Goal: Check status: Check status

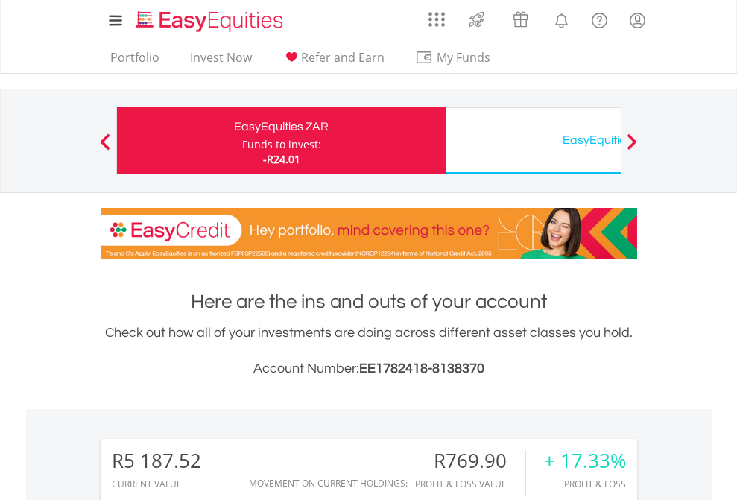
scroll to position [143, 234]
click at [242, 141] on div "Funds to invest:" at bounding box center [281, 144] width 79 height 15
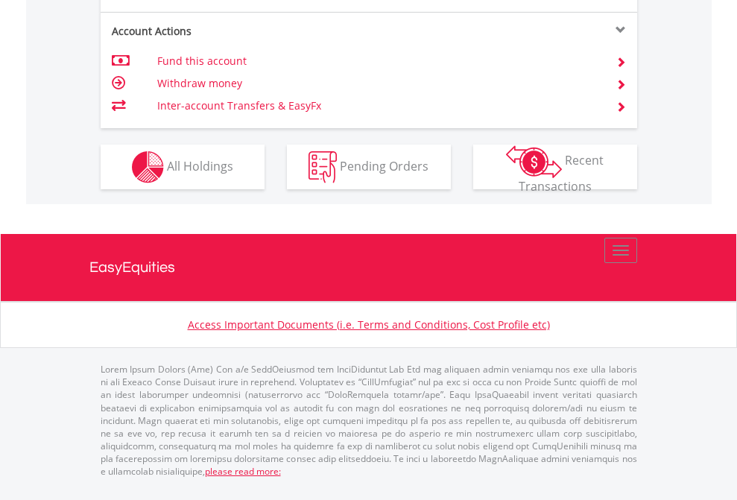
scroll to position [1359, 0]
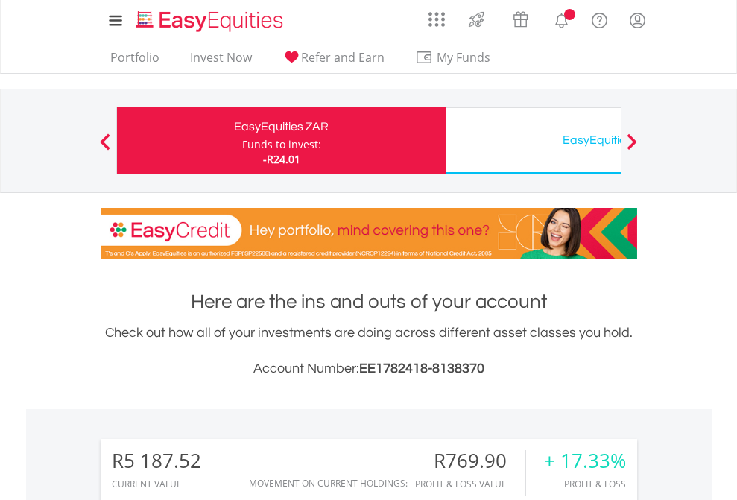
scroll to position [143, 234]
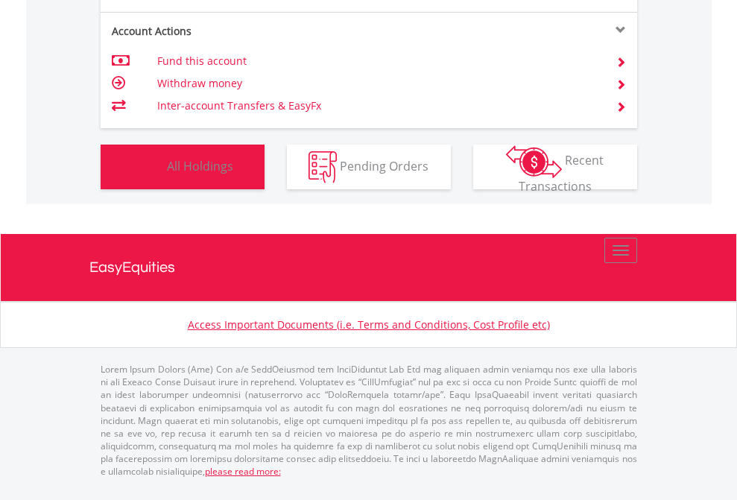
click at [167, 174] on span "All Holdings" at bounding box center [200, 165] width 66 height 16
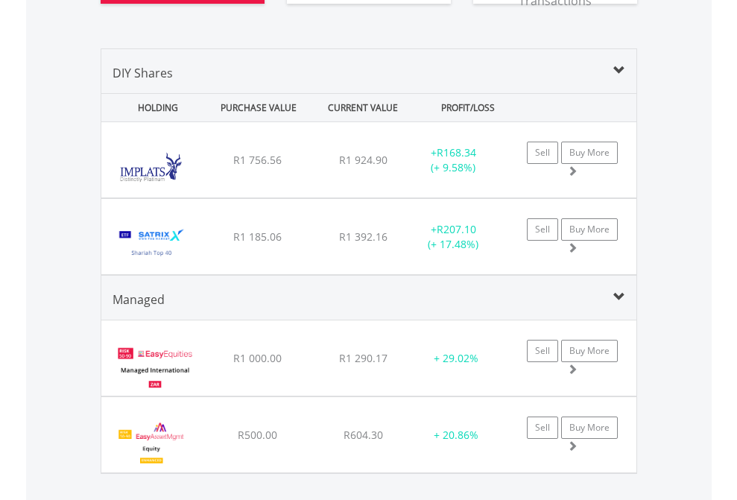
scroll to position [1716, 0]
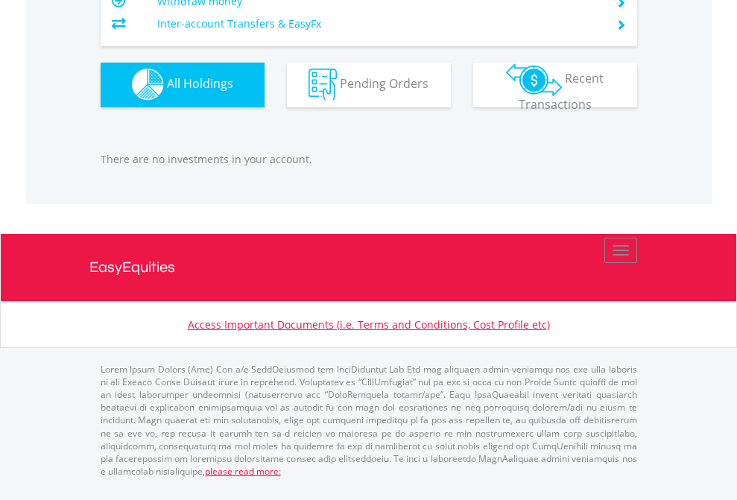
scroll to position [143, 234]
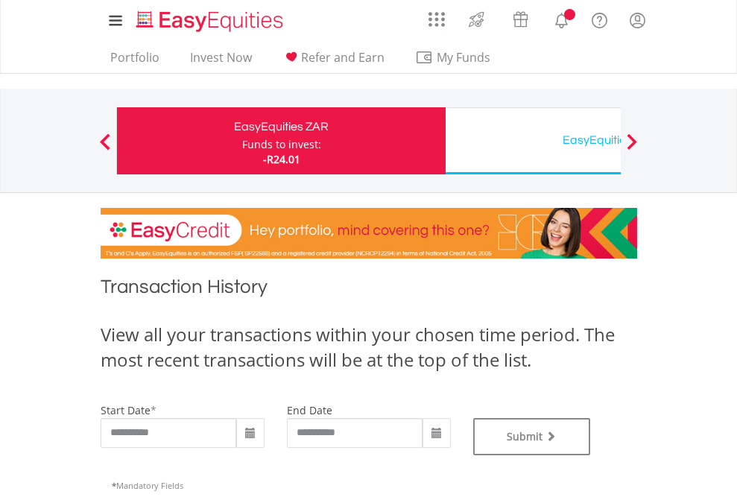
type input "**********"
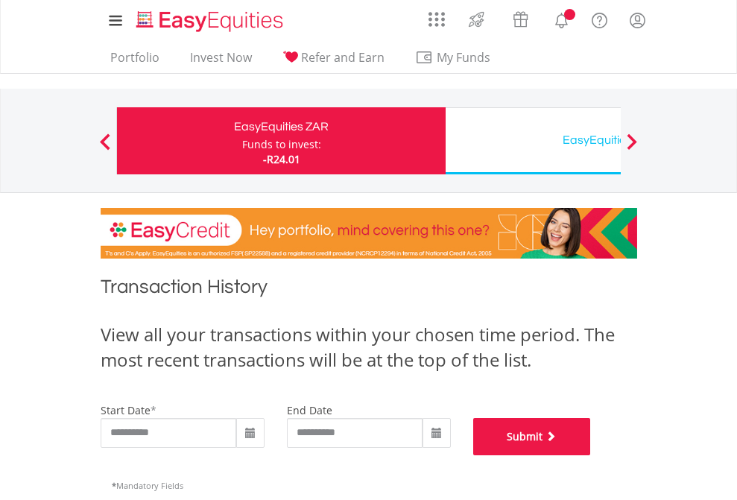
click at [591, 455] on button "Submit" at bounding box center [532, 436] width 118 height 37
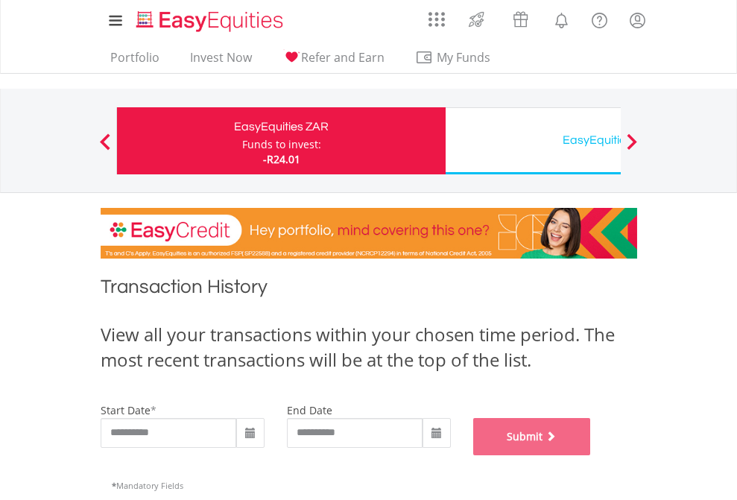
scroll to position [604, 0]
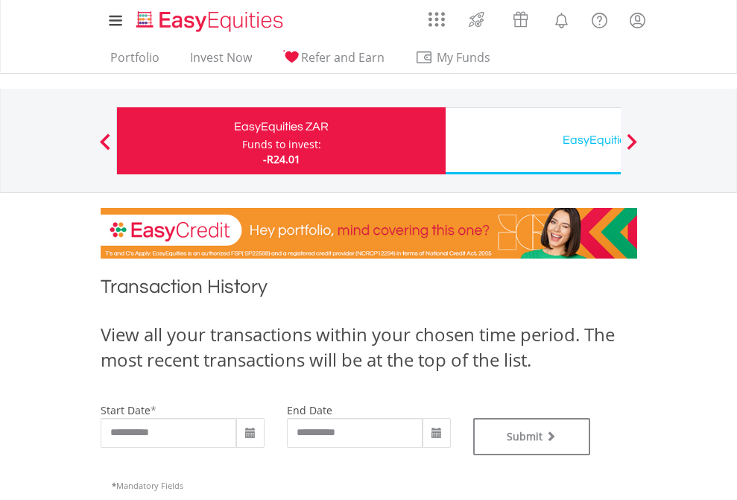
click at [533, 141] on div "EasyEquities USD" at bounding box center [609, 140] width 311 height 21
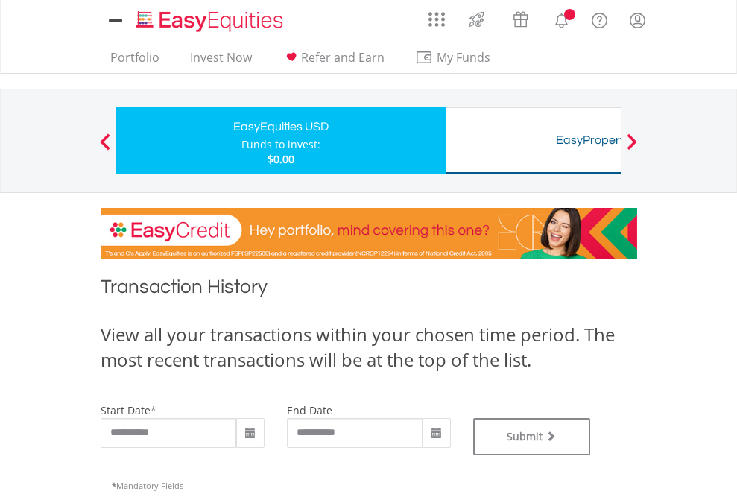
type input "**********"
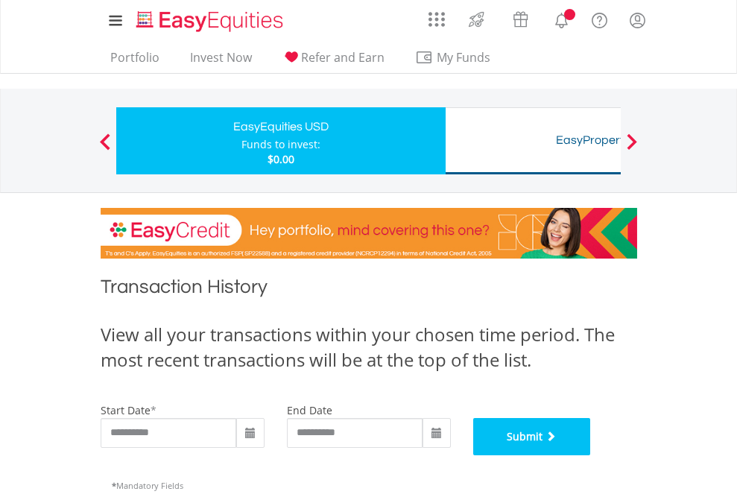
click at [591, 455] on button "Submit" at bounding box center [532, 436] width 118 height 37
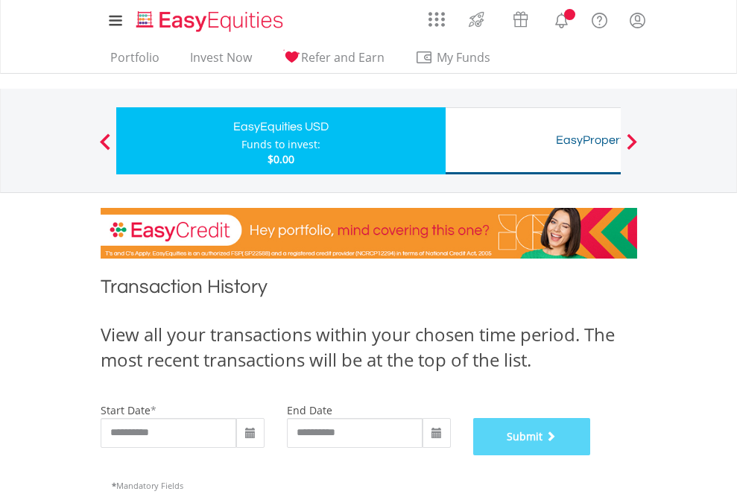
scroll to position [604, 0]
